Goal: Communication & Community: Answer question/provide support

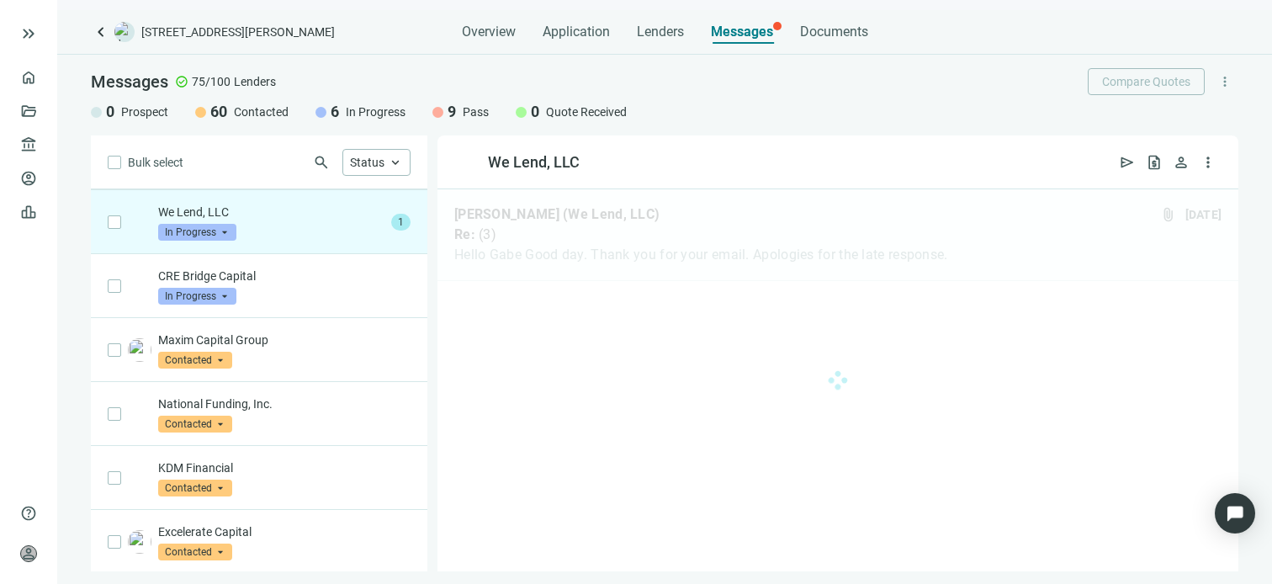
scroll to position [64, 0]
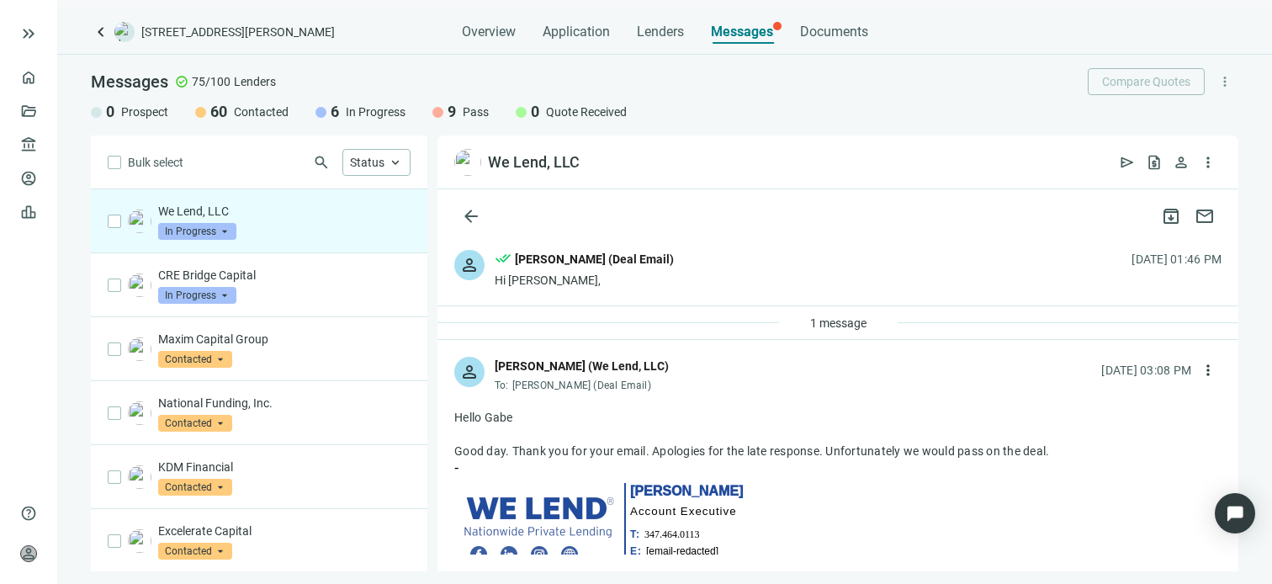
click at [228, 228] on span "In Progress" at bounding box center [197, 231] width 78 height 17
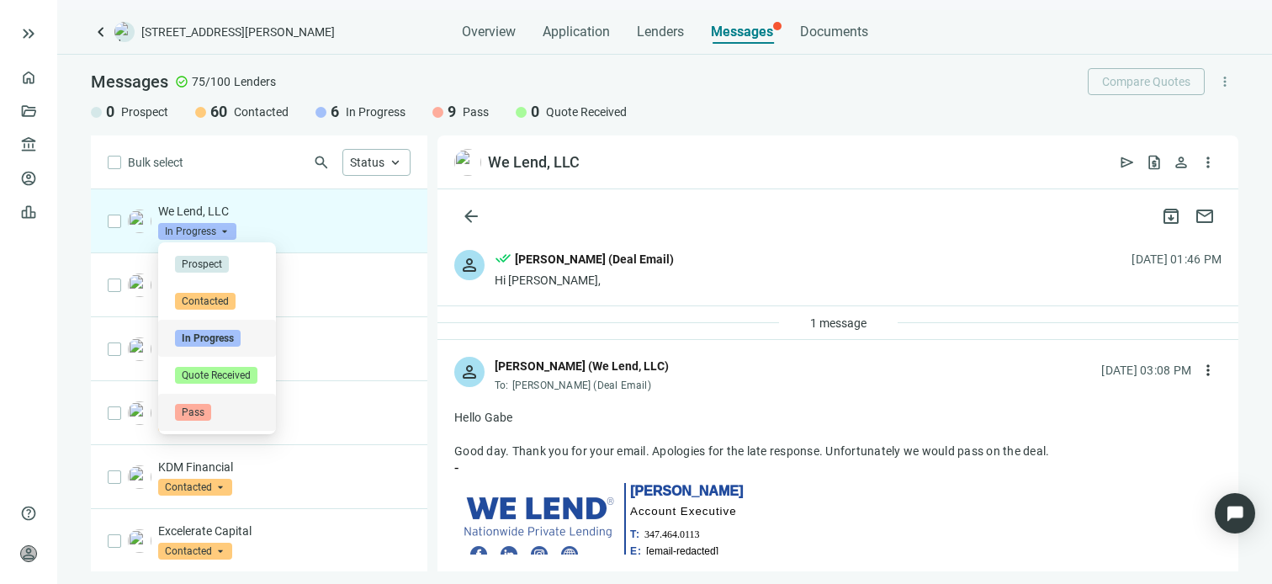
click at [200, 410] on span "Pass" at bounding box center [193, 412] width 36 height 17
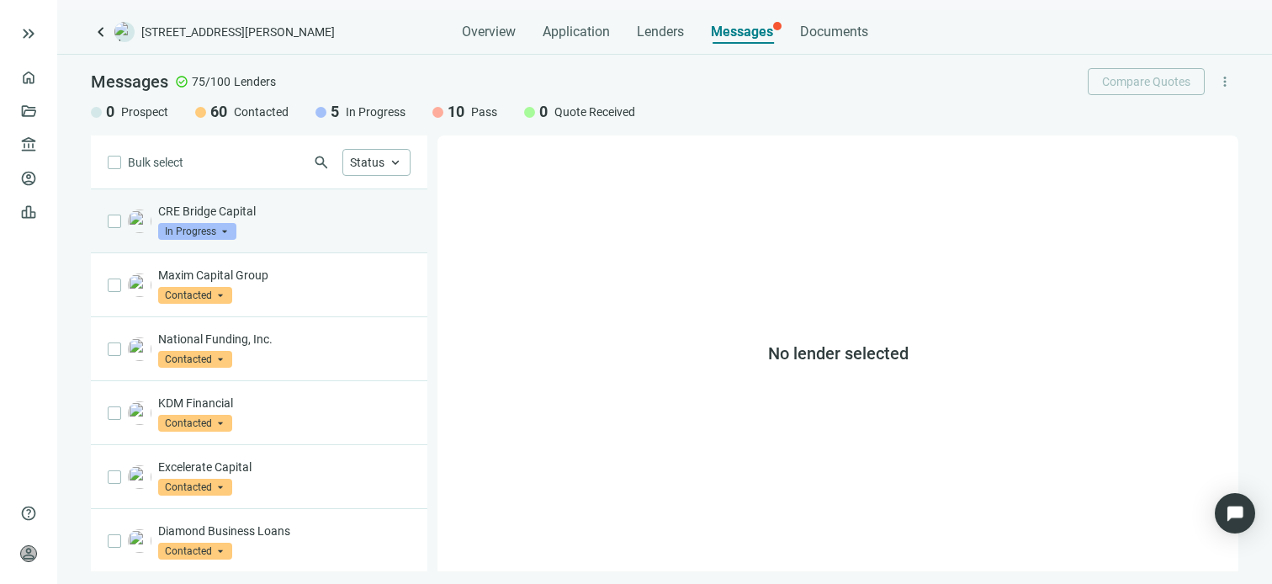
click at [299, 220] on div "CRE Bridge Capital In Progress arrow_drop_down" at bounding box center [284, 221] width 252 height 37
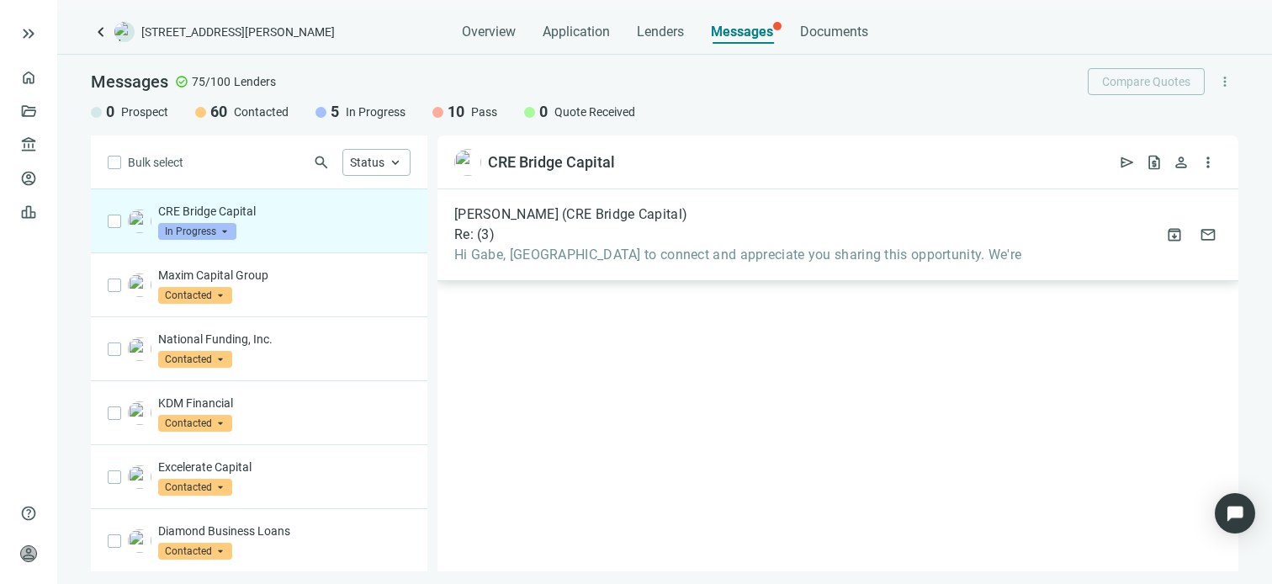
click at [592, 248] on span "Hi Gabe, [GEOGRAPHIC_DATA] to connect and appreciate you sharing this opportuni…" at bounding box center [737, 254] width 567 height 17
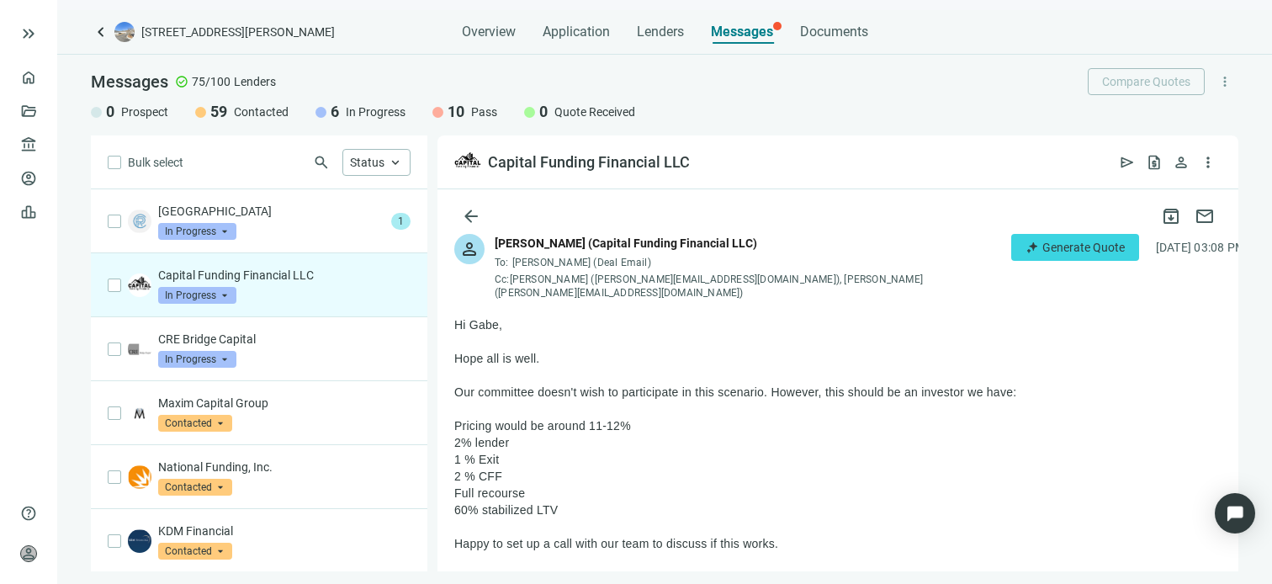
scroll to position [84, 0]
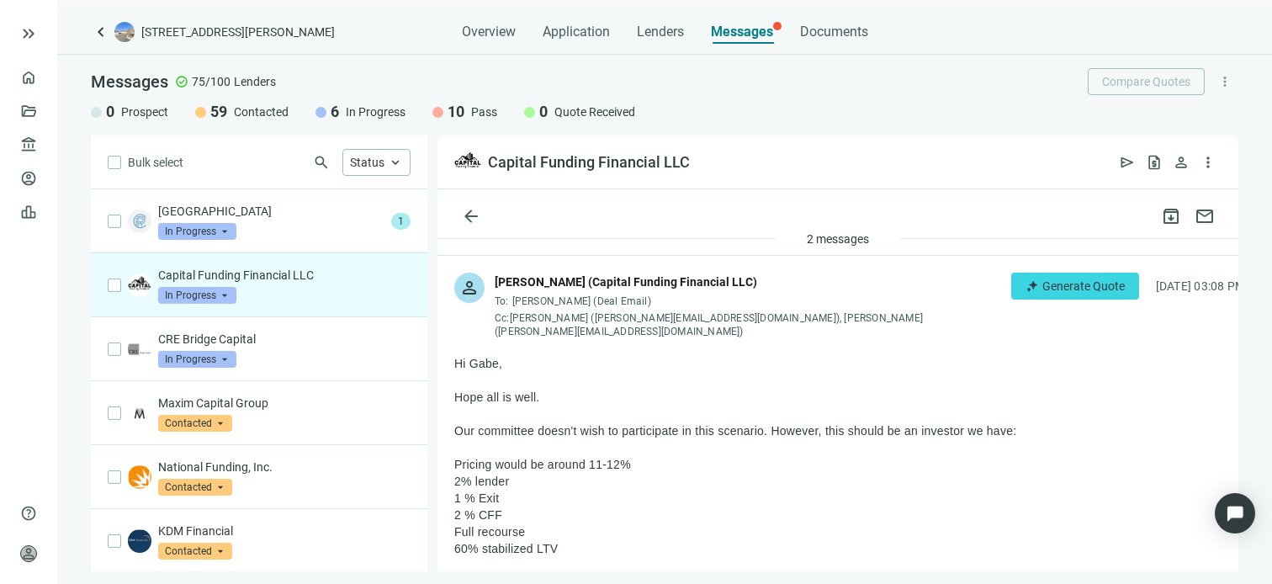
click at [1249, 283] on span "more_vert" at bounding box center [1257, 286] width 17 height 17
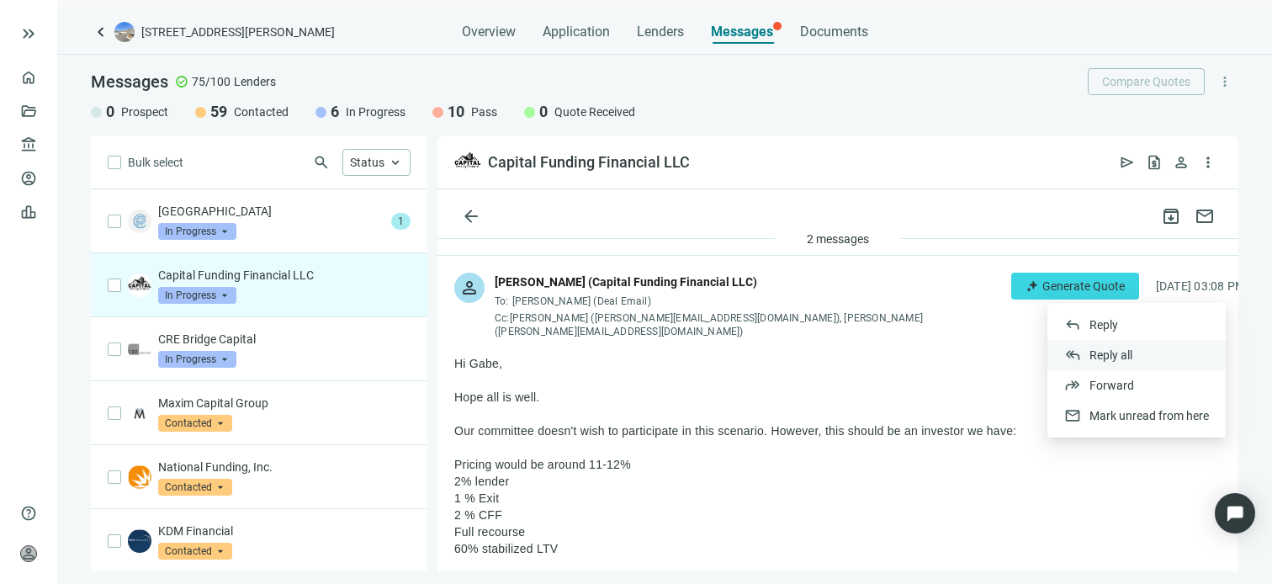
click at [1113, 354] on span "Reply all" at bounding box center [1110, 354] width 43 height 13
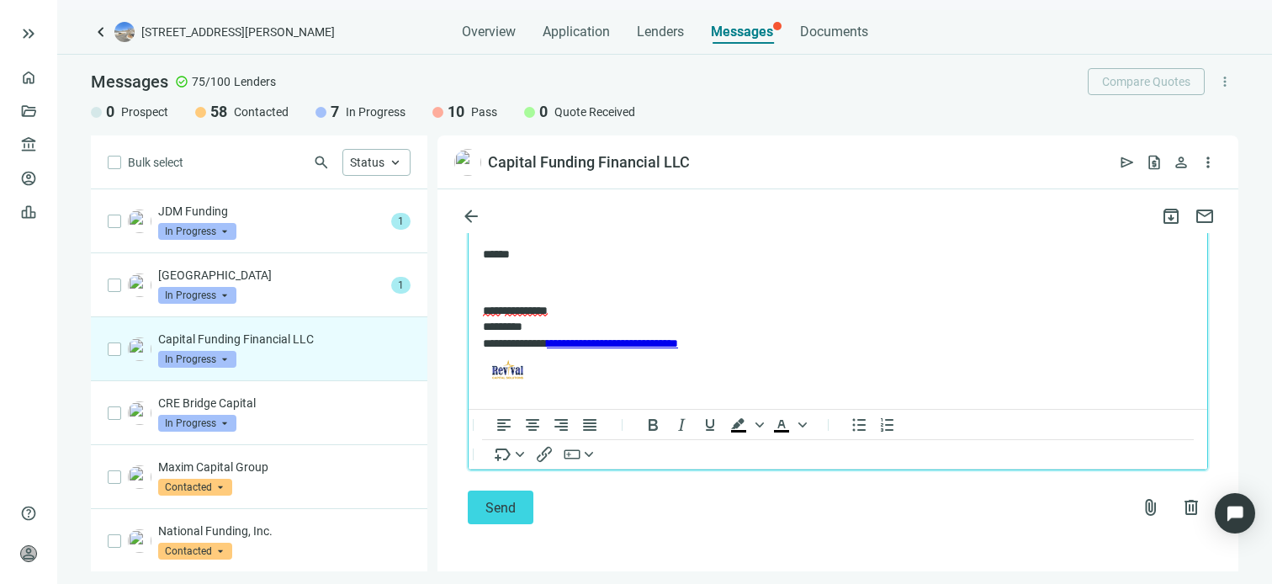
scroll to position [996, 0]
click at [494, 500] on span "Send" at bounding box center [500, 508] width 30 height 16
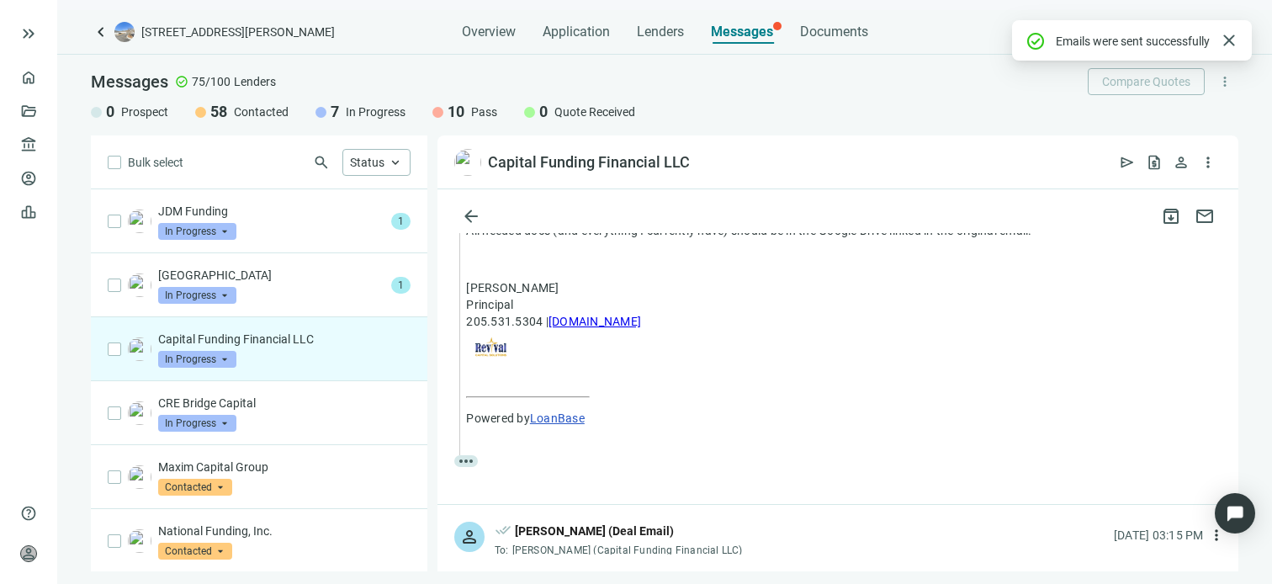
scroll to position [972, 0]
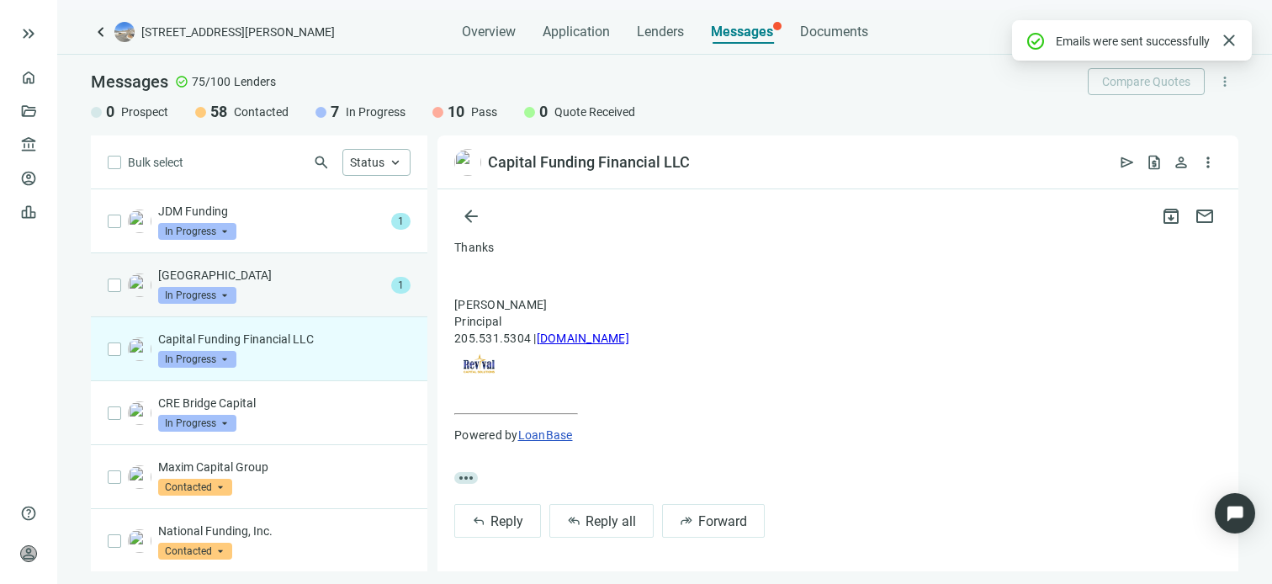
click at [299, 288] on div "Riverside Park Capital In Progress arrow_drop_down" at bounding box center [271, 285] width 226 height 37
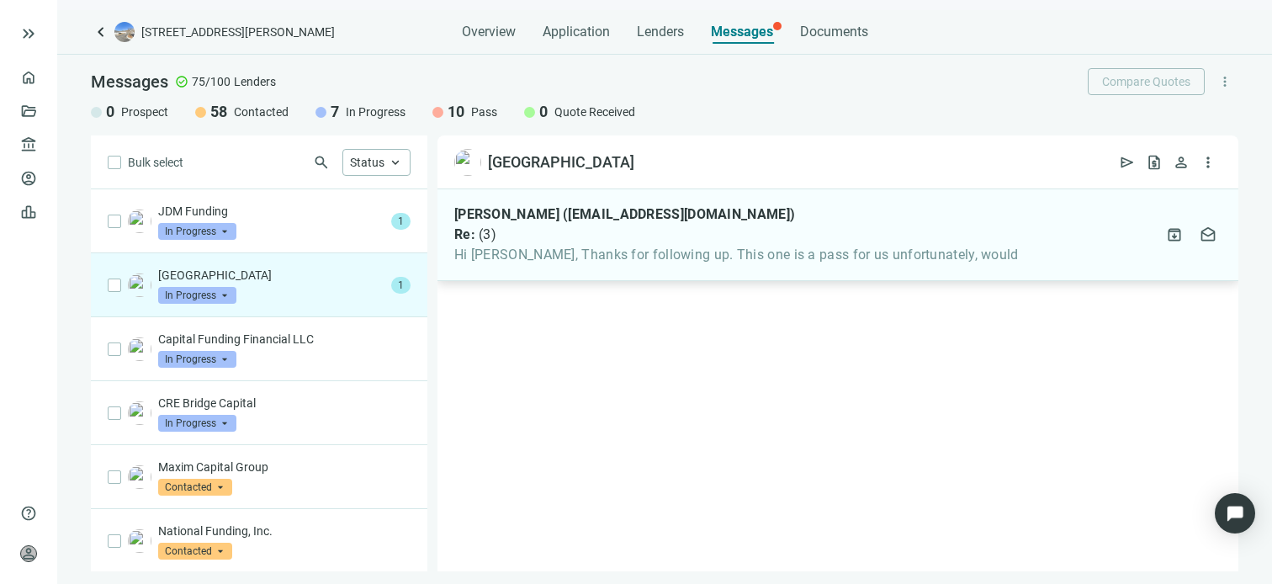
click at [572, 256] on span "Hi Gabe, Thanks for following up. This one is a pass for us unfortunately, would" at bounding box center [736, 254] width 564 height 17
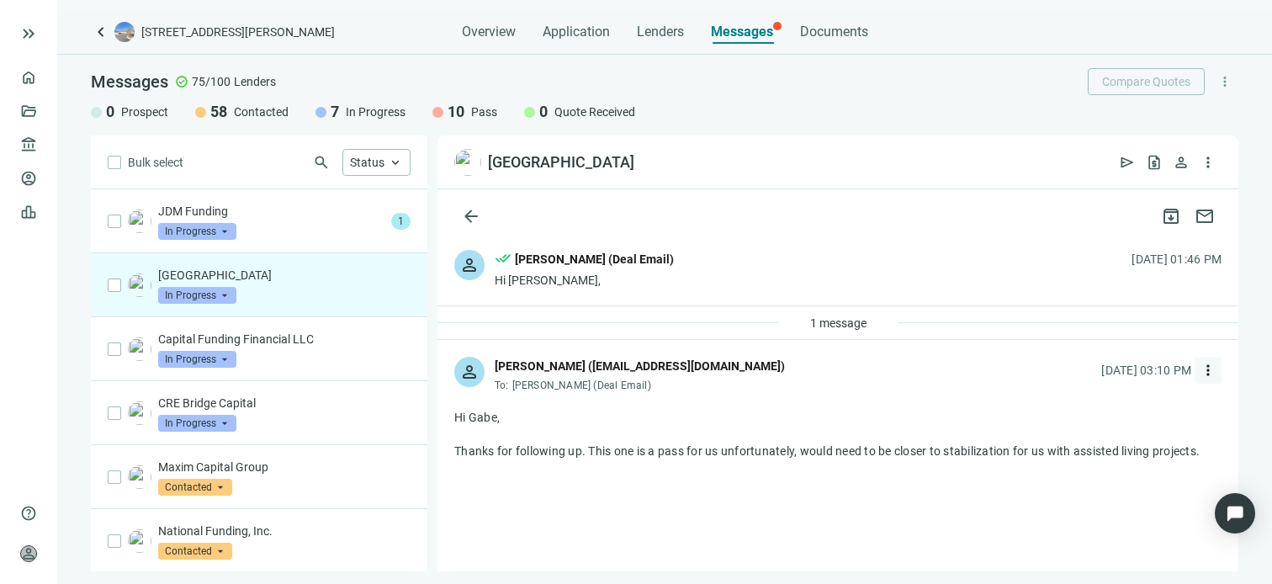
click at [1199, 367] on span "more_vert" at bounding box center [1207, 370] width 17 height 17
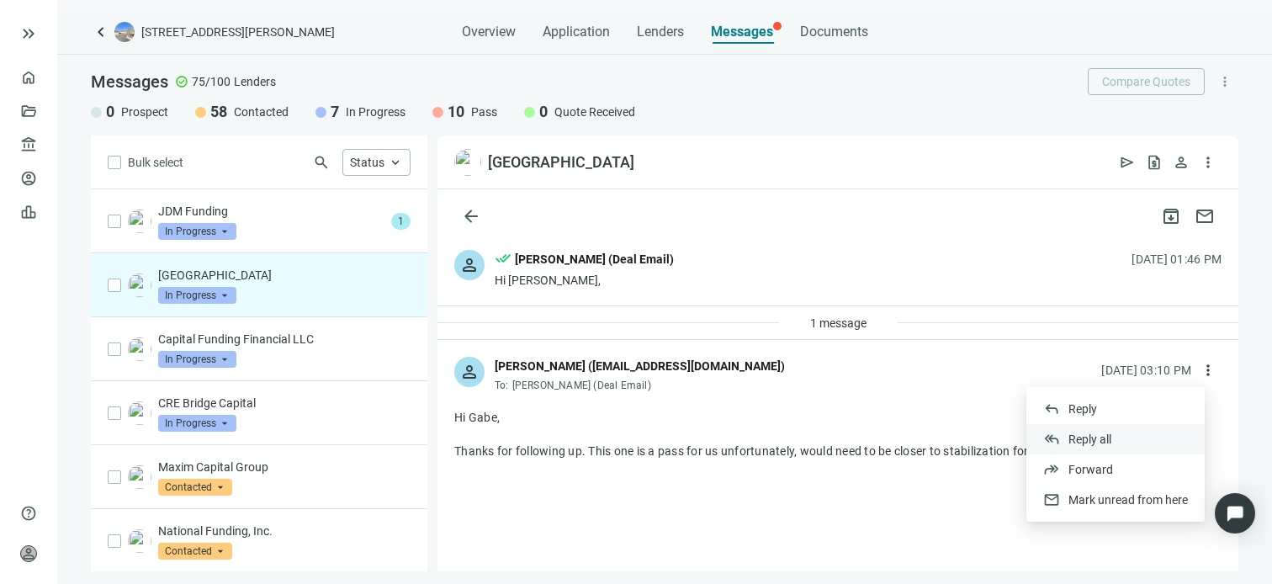
click at [1111, 435] on span "Reply all" at bounding box center [1089, 438] width 43 height 13
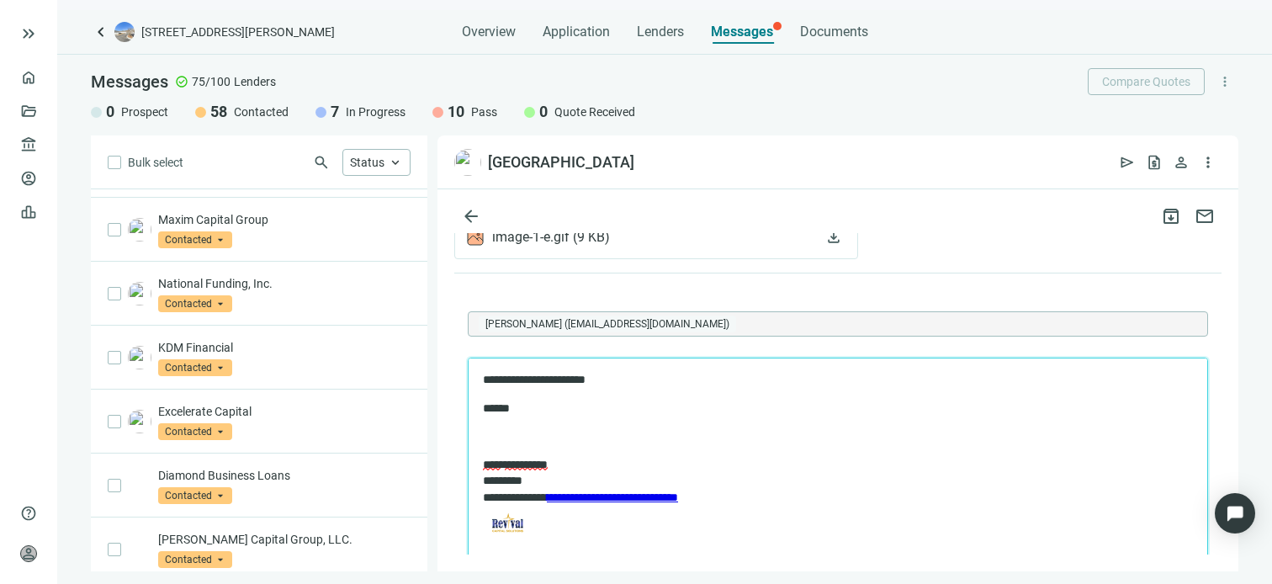
scroll to position [252, 0]
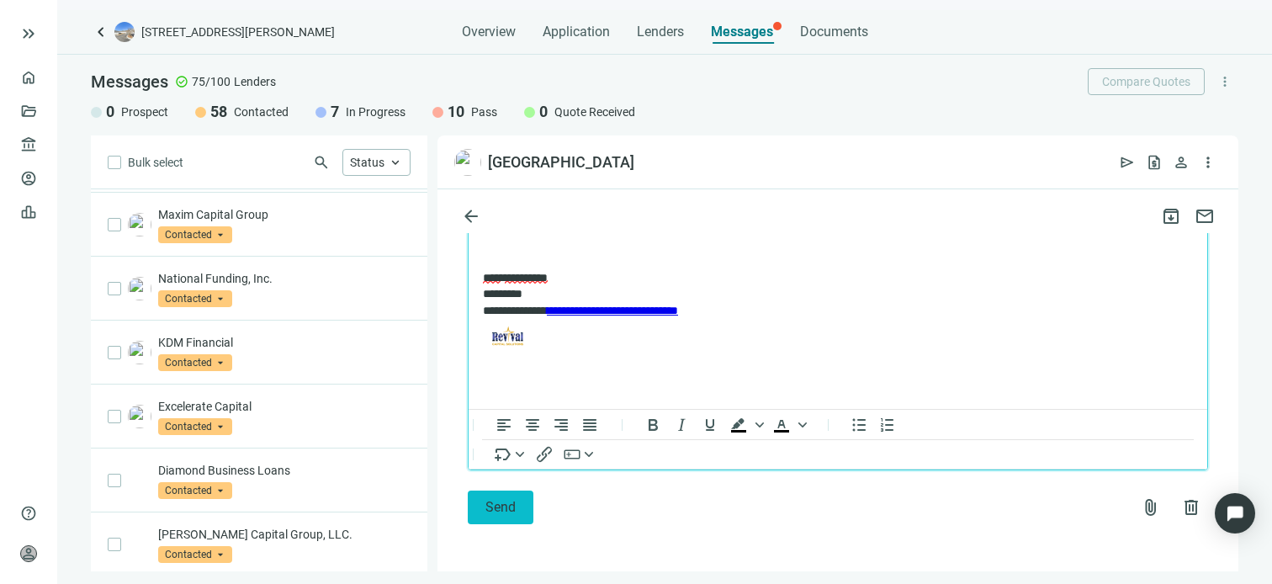
click at [501, 516] on button "Send" at bounding box center [501, 507] width 66 height 34
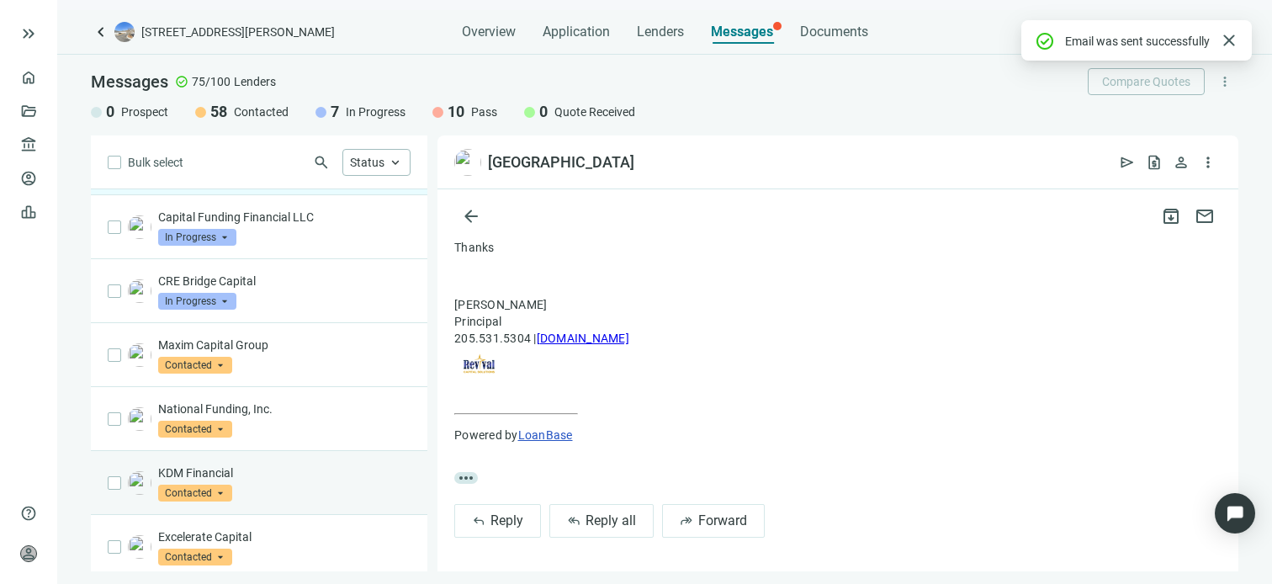
scroll to position [0, 0]
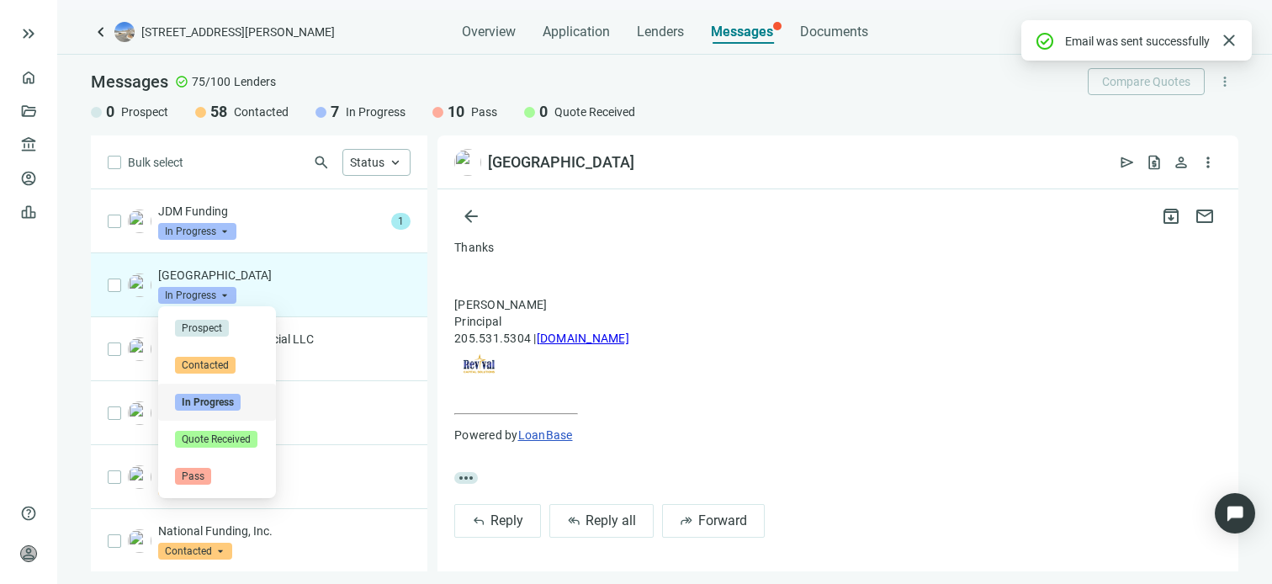
click at [224, 293] on span "In Progress" at bounding box center [197, 295] width 78 height 17
click at [198, 476] on span "Pass" at bounding box center [193, 476] width 36 height 17
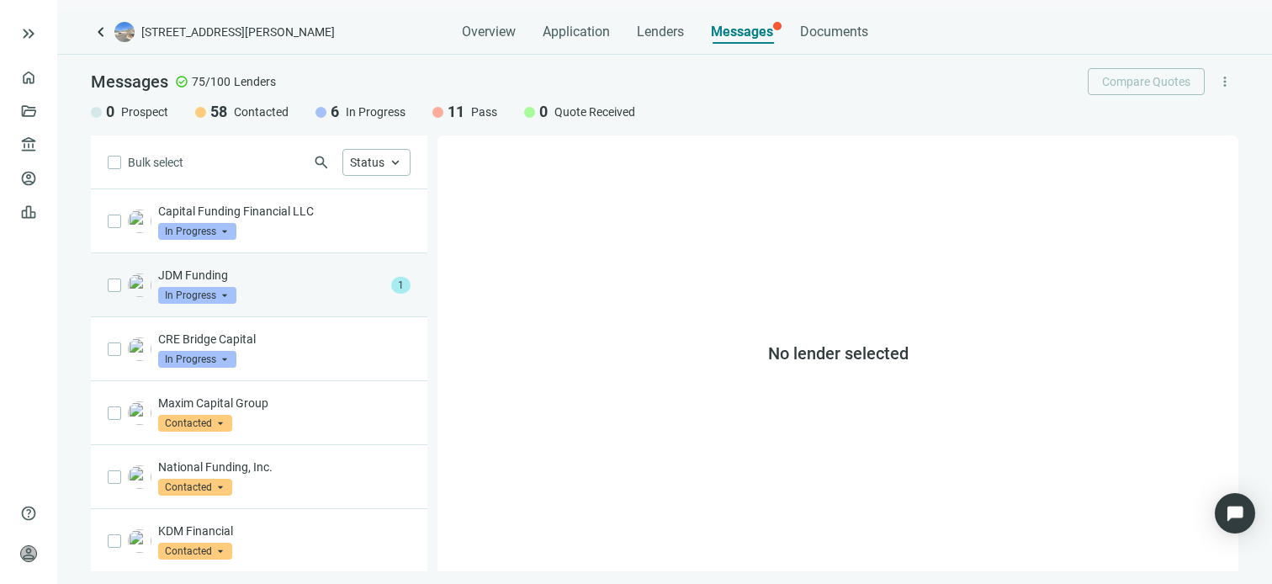
click at [274, 292] on div "JDM Funding In Progress arrow_drop_down" at bounding box center [271, 285] width 226 height 37
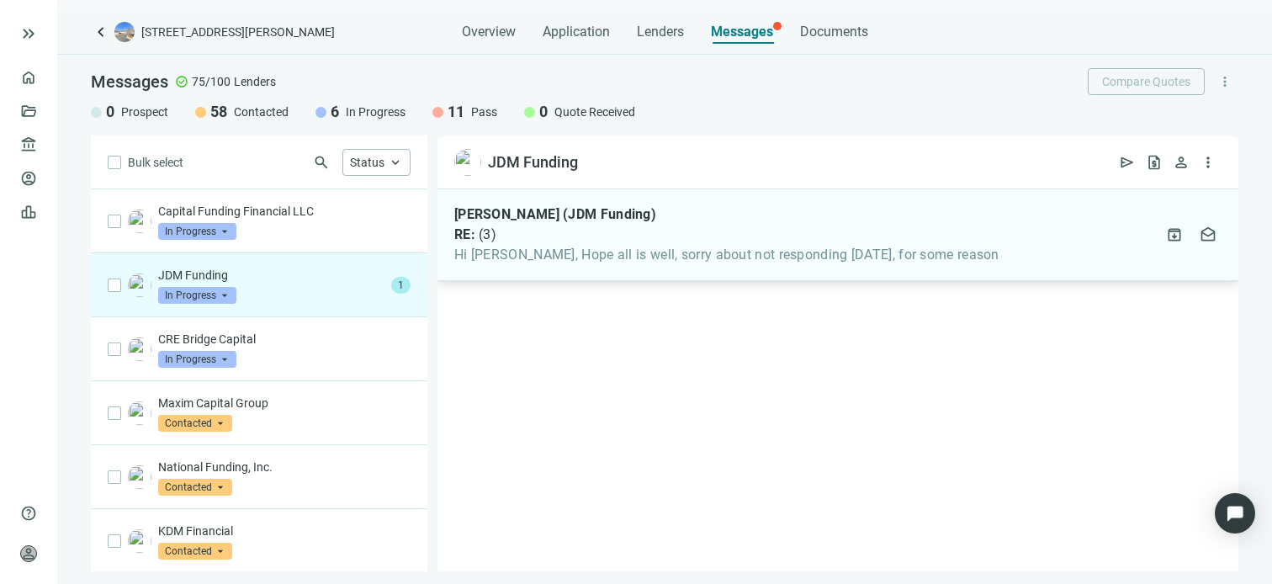
click at [629, 249] on span "Hi Gabe, Hope all is well, sorry about not responding yesterday, for some reason" at bounding box center [726, 254] width 545 height 17
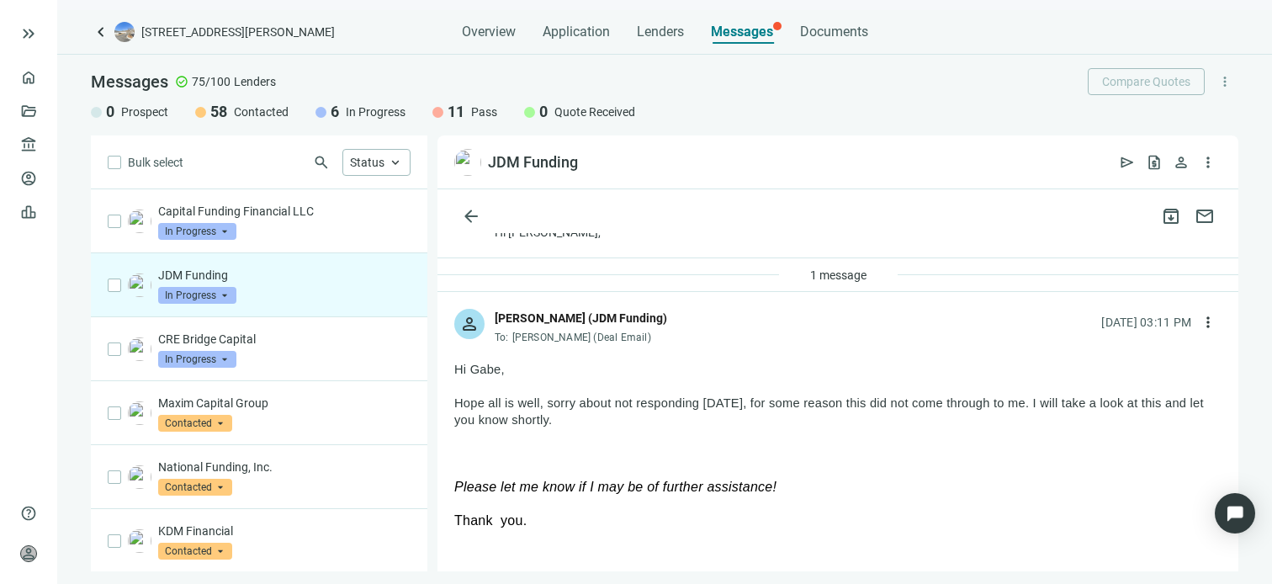
scroll to position [84, 0]
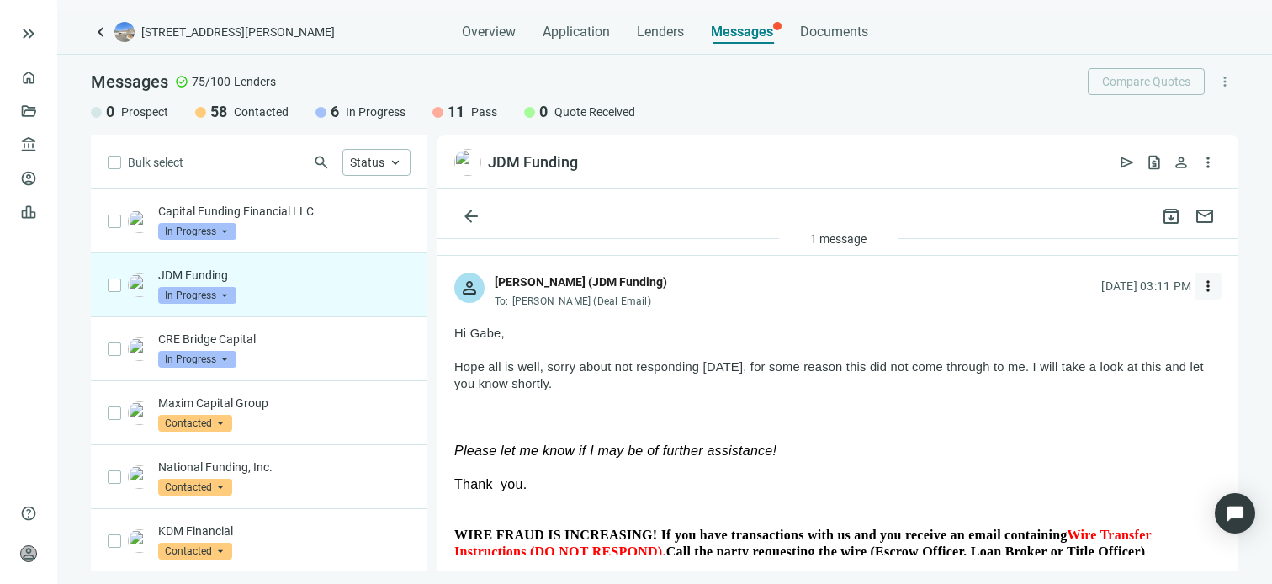
click at [1199, 288] on span "more_vert" at bounding box center [1207, 286] width 17 height 17
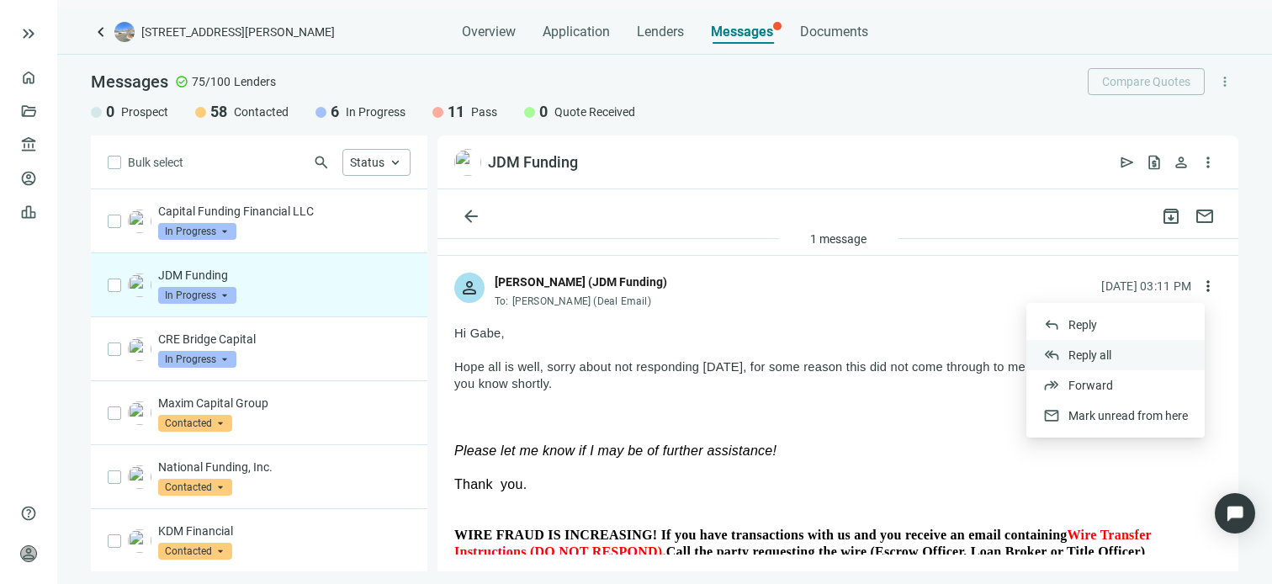
click at [1088, 355] on span "Reply all" at bounding box center [1089, 354] width 43 height 13
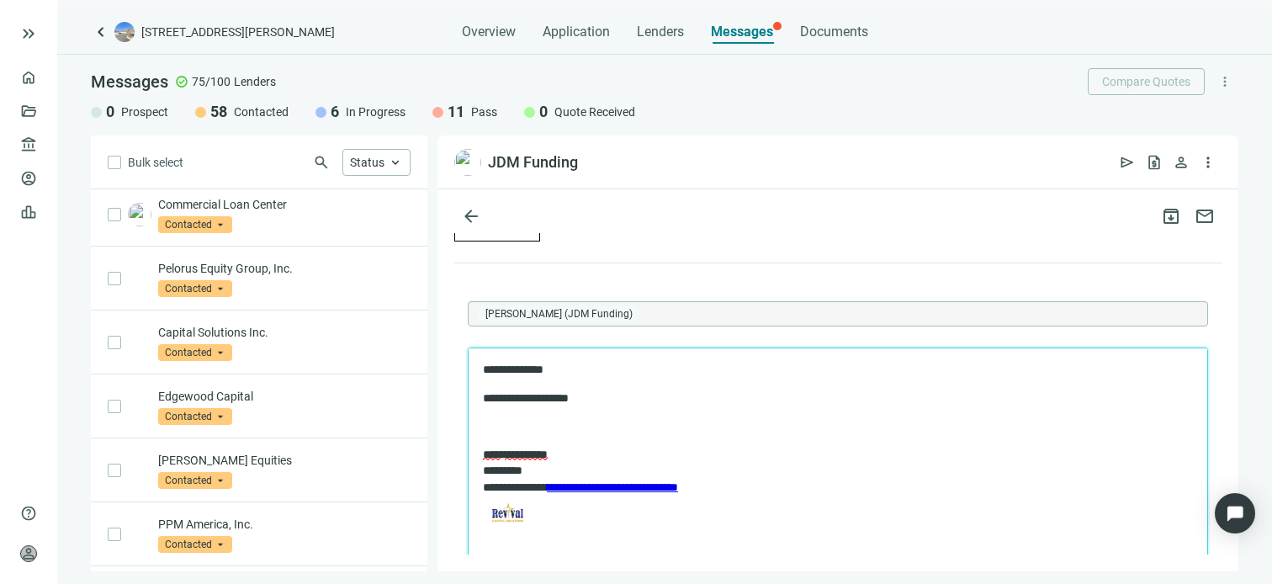
scroll to position [589, 0]
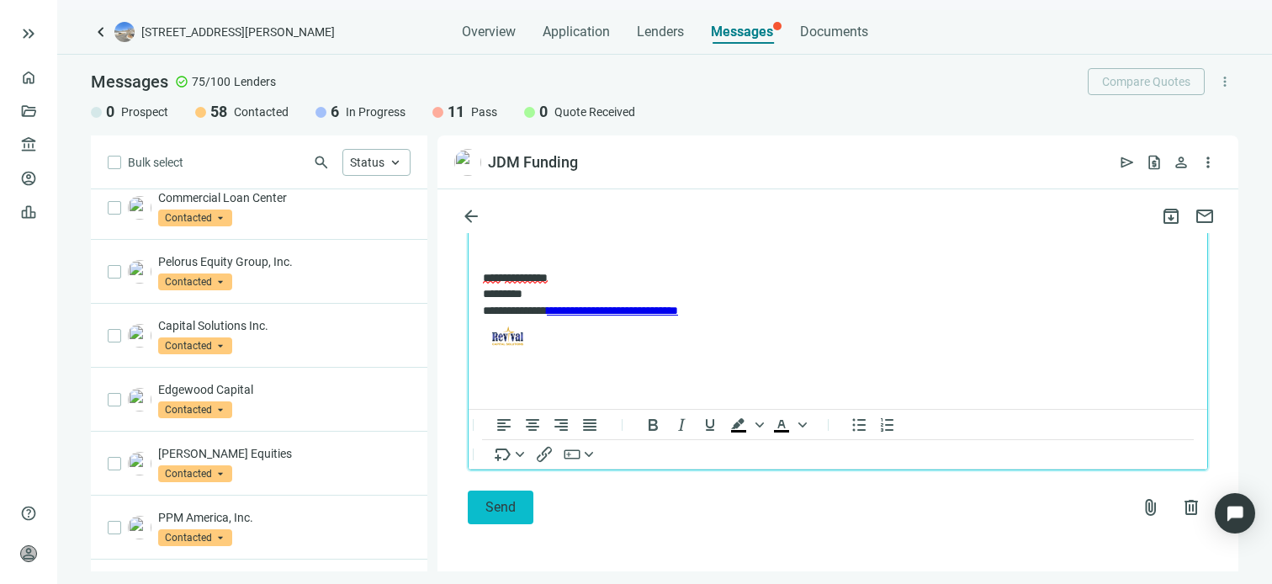
click at [500, 513] on span "Send" at bounding box center [500, 507] width 30 height 16
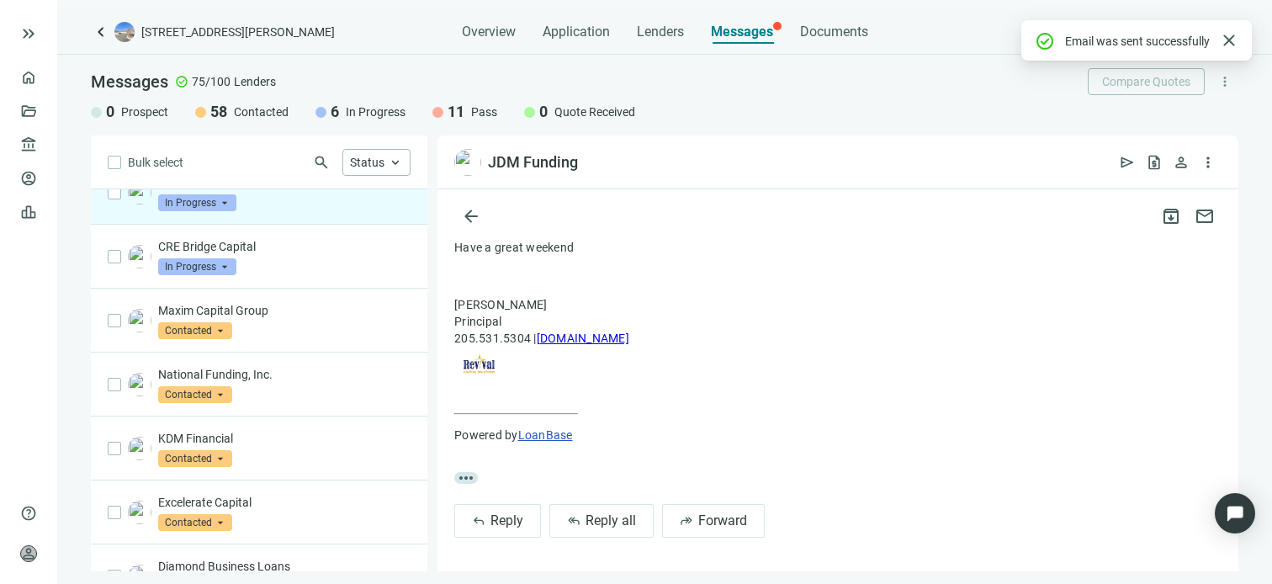
scroll to position [0, 0]
